Goal: Information Seeking & Learning: Learn about a topic

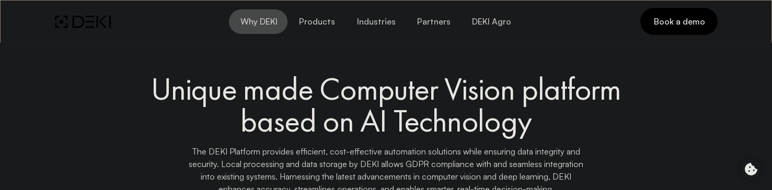
click at [269, 20] on span "Why DEKI" at bounding box center [258, 22] width 38 height 10
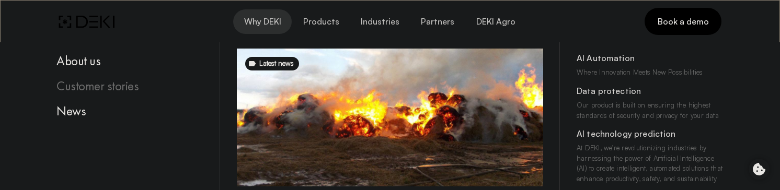
click at [150, 92] on div "Customer stories" at bounding box center [129, 86] width 147 height 16
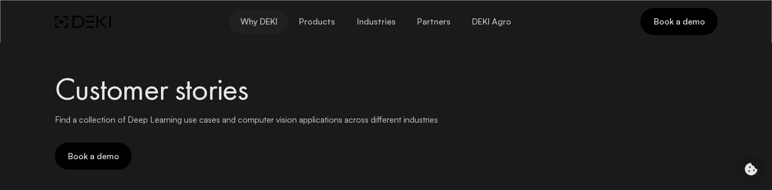
click at [264, 18] on span "Why DEKI" at bounding box center [258, 22] width 38 height 10
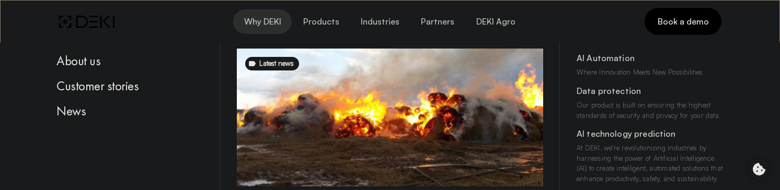
click at [131, 143] on div "About us Customer stories News" at bounding box center [135, 178] width 170 height 272
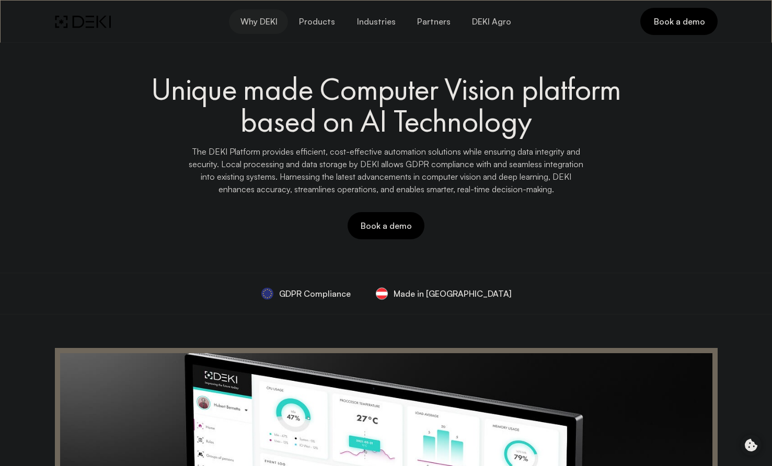
click at [268, 15] on button "Why DEKI" at bounding box center [258, 21] width 59 height 25
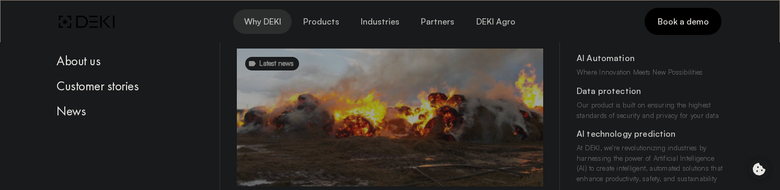
click at [269, 21] on span "Why DEKI" at bounding box center [263, 22] width 38 height 10
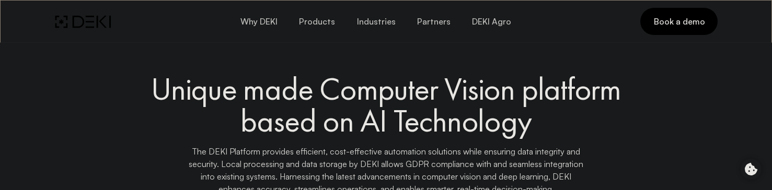
click at [267, 21] on span "Why DEKI" at bounding box center [258, 22] width 38 height 10
click at [274, 24] on span "Why DEKI" at bounding box center [258, 22] width 38 height 10
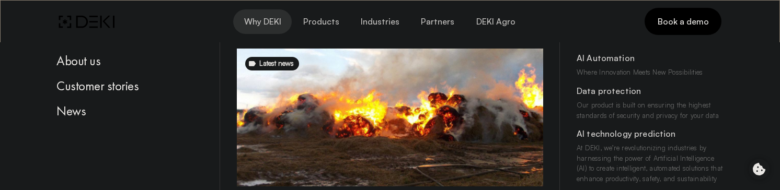
click at [162, 47] on div "About us Customer stories News" at bounding box center [135, 178] width 170 height 272
click at [162, 45] on div "About us Customer stories News" at bounding box center [135, 178] width 170 height 272
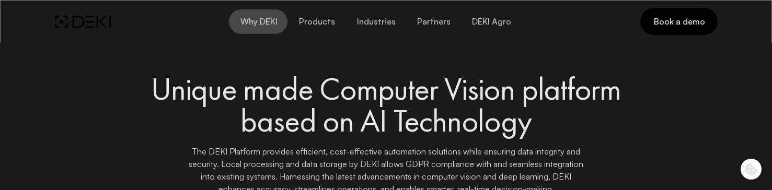
click at [269, 23] on span "Why DEKI" at bounding box center [258, 22] width 38 height 10
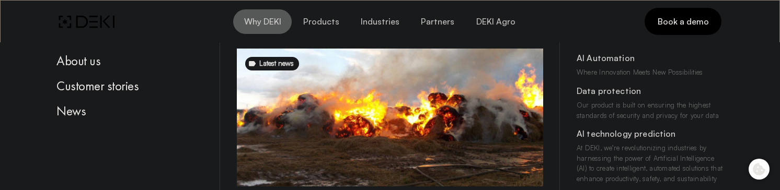
click at [274, 19] on span "Why DEKI" at bounding box center [263, 22] width 38 height 10
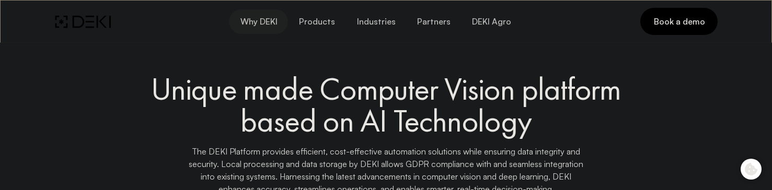
click at [260, 22] on span "Why DEKI" at bounding box center [258, 22] width 38 height 10
click at [273, 29] on button "Why DEKI" at bounding box center [258, 21] width 59 height 25
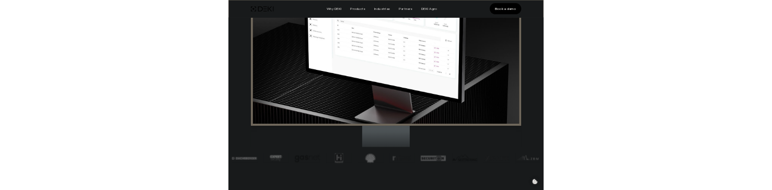
scroll to position [522, 0]
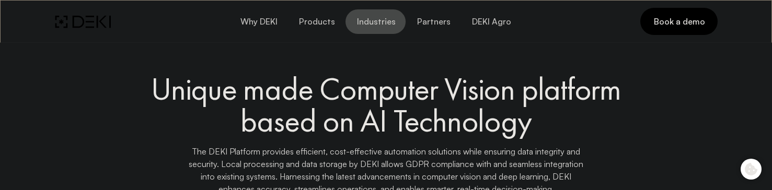
click at [377, 17] on span "Industries" at bounding box center [375, 22] width 39 height 10
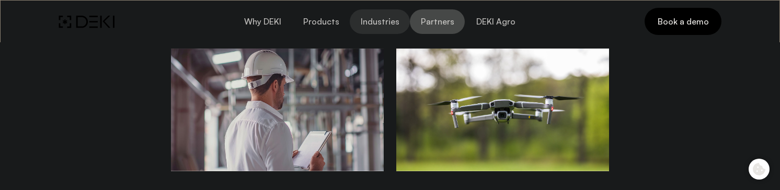
click at [430, 22] on span "Partners" at bounding box center [437, 22] width 34 height 10
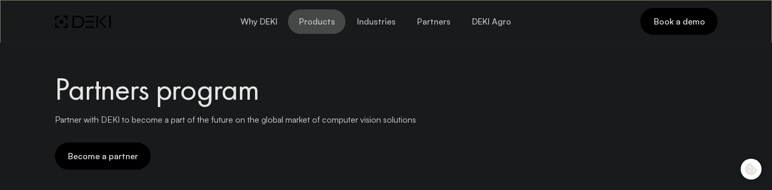
click at [338, 18] on button "Products" at bounding box center [317, 21] width 58 height 25
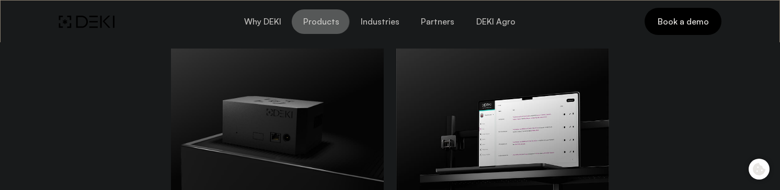
click at [332, 18] on span "Products" at bounding box center [320, 22] width 37 height 10
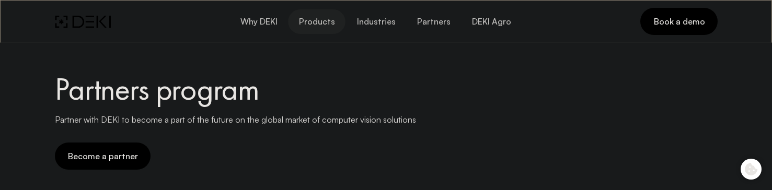
click at [332, 18] on span "Products" at bounding box center [316, 22] width 37 height 10
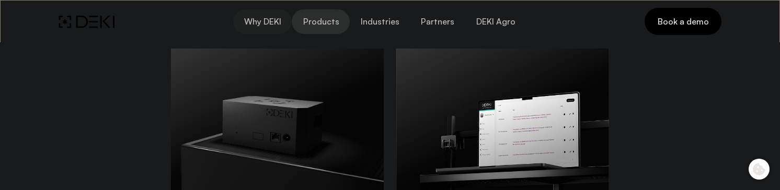
click at [251, 19] on span "Why DEKI" at bounding box center [263, 22] width 38 height 10
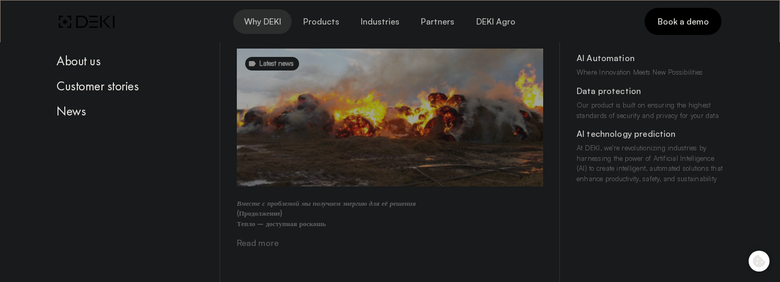
click at [383, 190] on div "Вместе с проблемой мы получаем энергию для её решения (Продолжение) Тепло – дос…" at bounding box center [390, 214] width 306 height 48
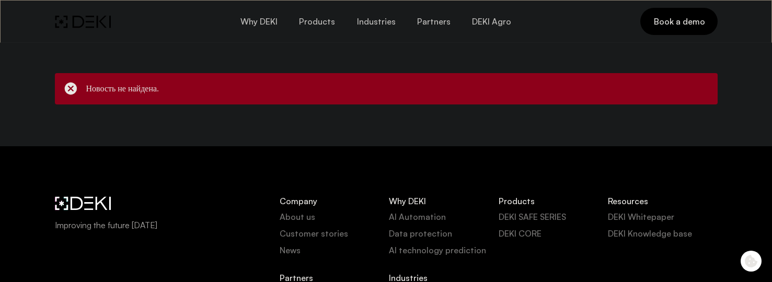
click at [356, 108] on div "Новость не найдена." at bounding box center [386, 89] width 675 height 44
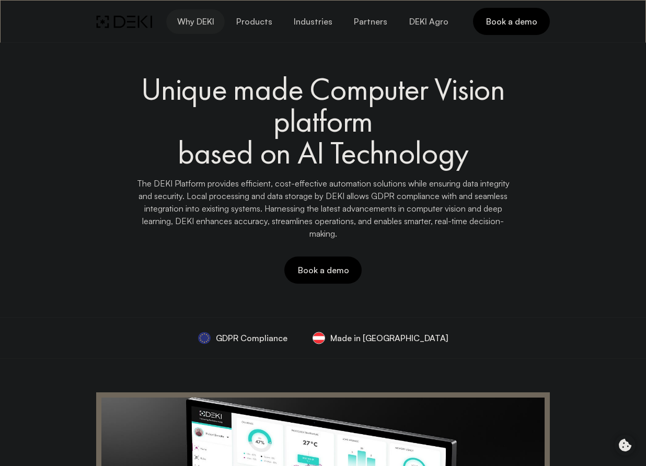
click at [207, 21] on span "Why DEKI" at bounding box center [196, 22] width 38 height 10
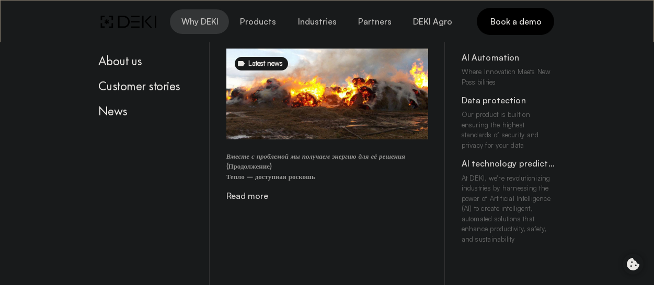
drag, startPoint x: 207, startPoint y: 21, endPoint x: 197, endPoint y: 23, distance: 10.7
click at [197, 23] on span "Why DEKI" at bounding box center [199, 22] width 38 height 10
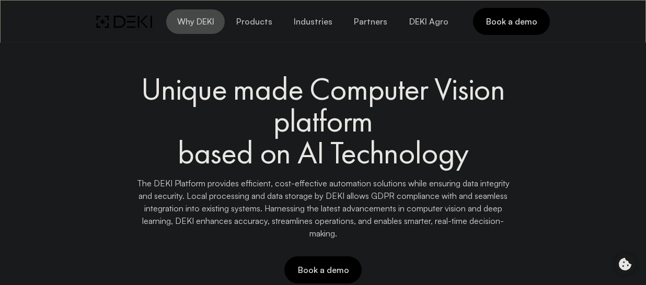
click at [211, 19] on span "Why DEKI" at bounding box center [196, 22] width 38 height 10
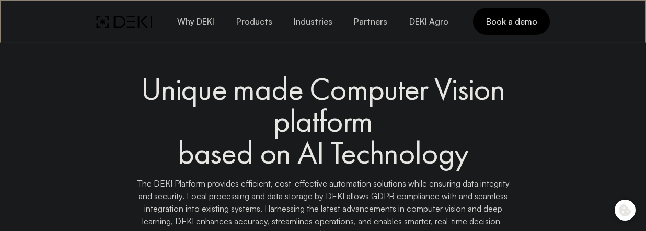
click at [251, 29] on div "Unique made Computer Vision platform based on AI Technology The DEKI Platform p…" at bounding box center [323, 167] width 403 height 250
click at [208, 23] on span "Why DEKI" at bounding box center [196, 22] width 38 height 10
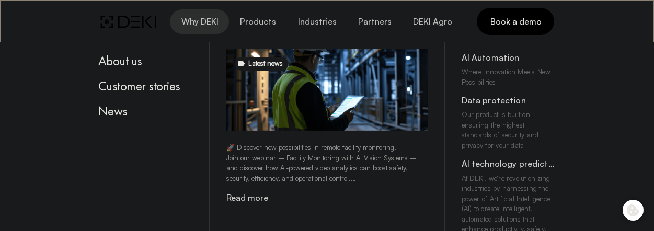
click at [151, 160] on div "About us Customer stories News" at bounding box center [151, 178] width 118 height 272
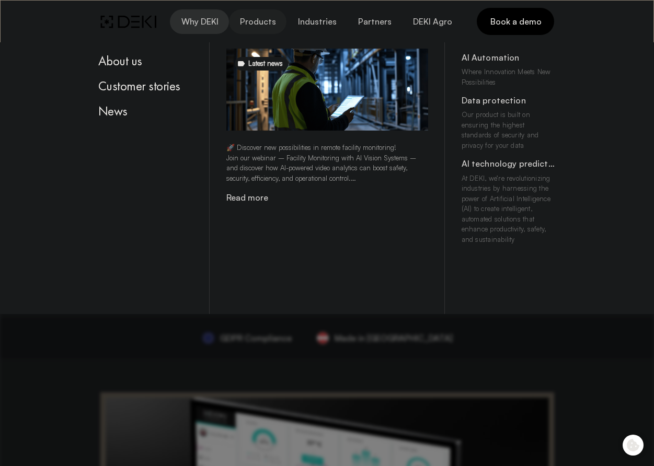
click at [261, 24] on span "Products" at bounding box center [257, 22] width 37 height 10
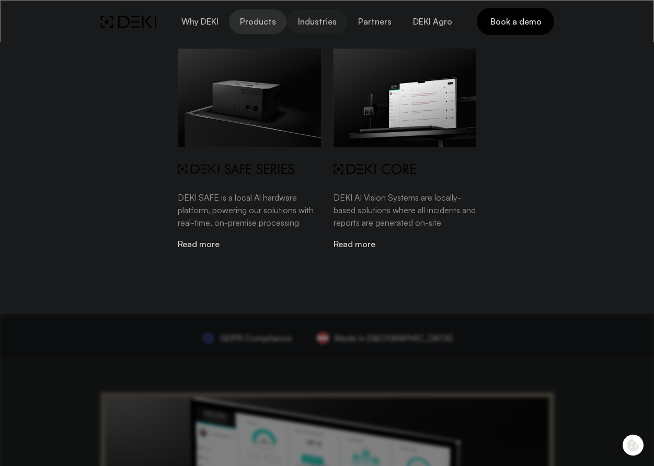
click at [317, 22] on span "Industries" at bounding box center [316, 22] width 39 height 10
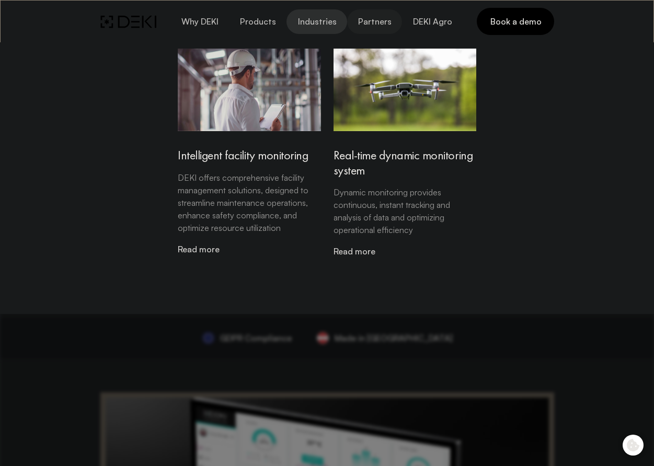
click at [369, 22] on span "Partners" at bounding box center [375, 22] width 34 height 10
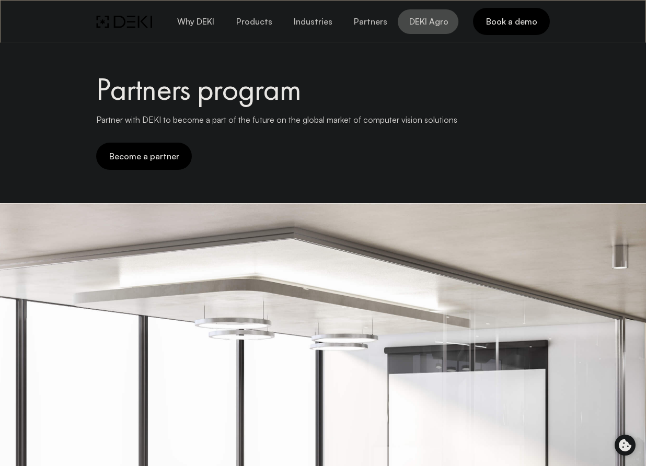
click at [426, 26] on span "DEKI Agro" at bounding box center [428, 22] width 40 height 10
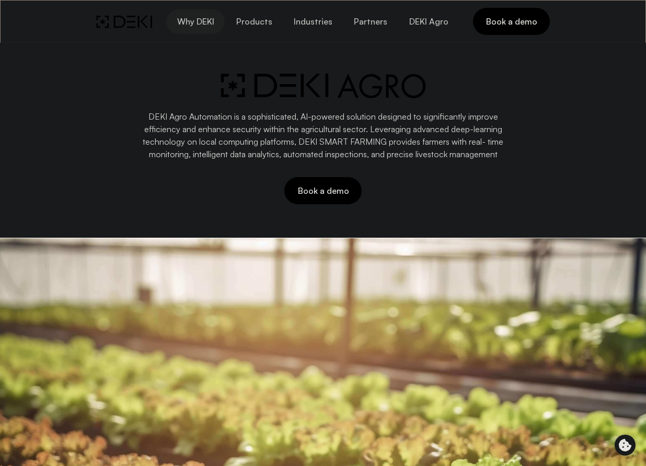
click at [209, 17] on span "Why DEKI" at bounding box center [196, 22] width 38 height 10
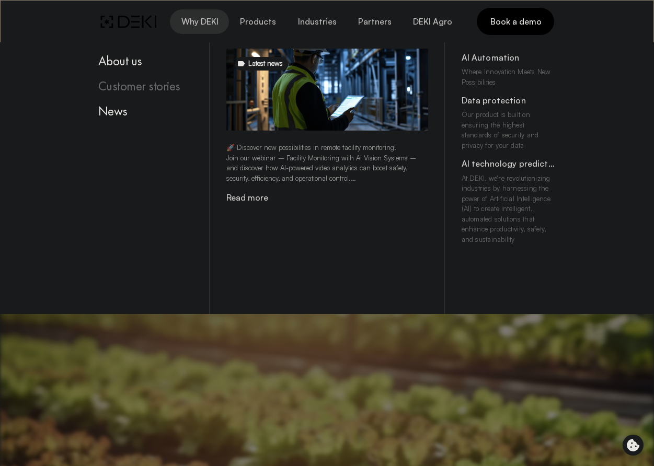
click at [139, 87] on div "Customer stories" at bounding box center [145, 86] width 95 height 16
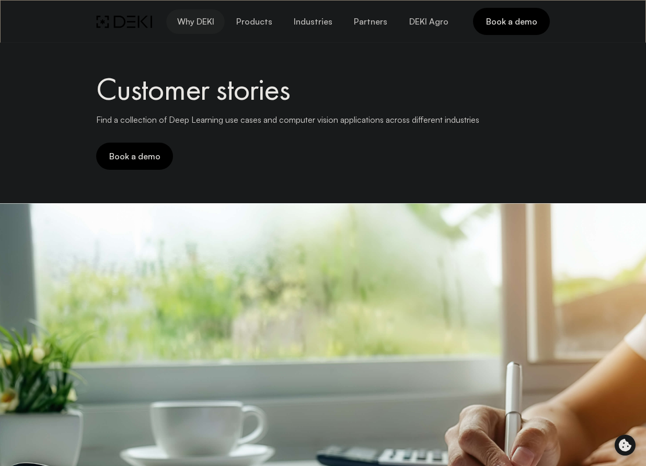
click at [211, 29] on button "Why DEKI" at bounding box center [195, 21] width 59 height 25
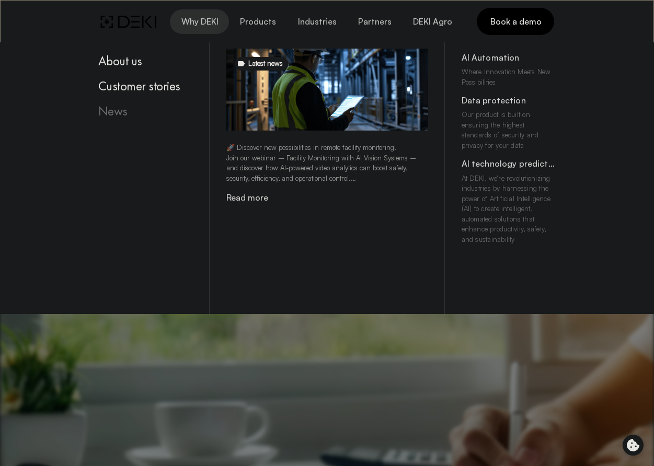
click at [120, 118] on div "News" at bounding box center [145, 112] width 95 height 16
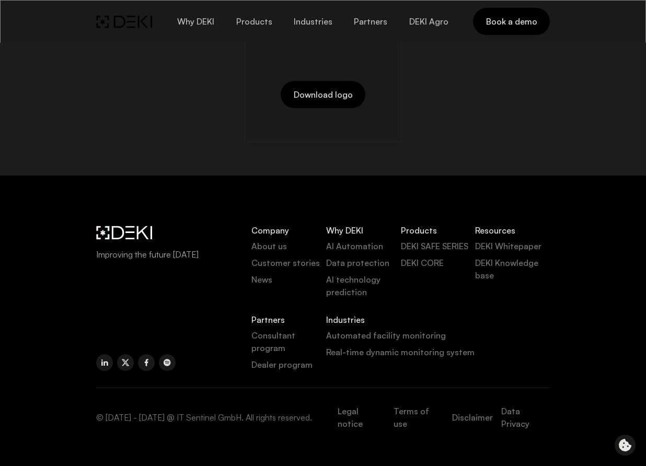
scroll to position [1242, 0]
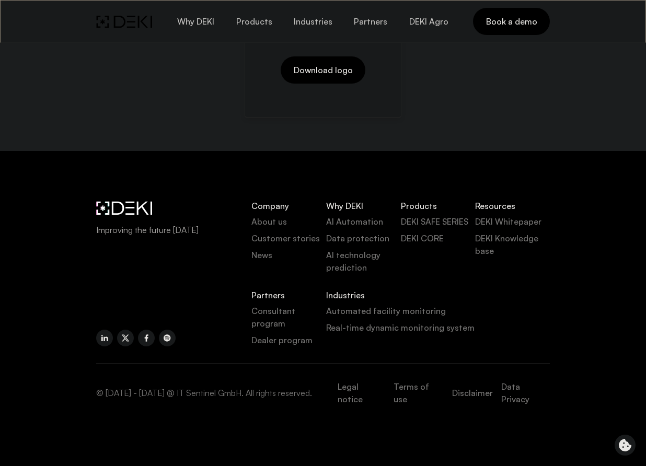
click at [167, 340] on link at bounding box center [167, 338] width 17 height 17
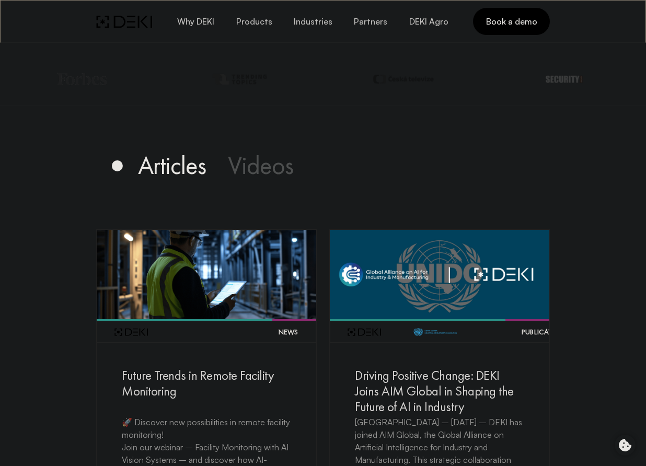
scroll to position [0, 0]
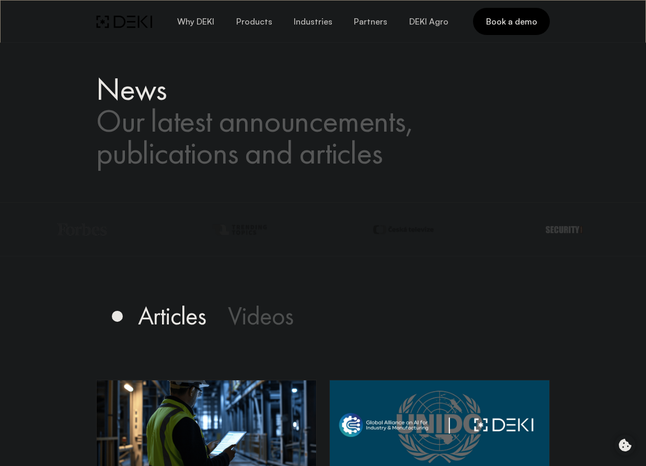
click at [270, 155] on span "Our latest announcements, publications and articles" at bounding box center [255, 136] width 318 height 73
